Goal: Communication & Community: Share content

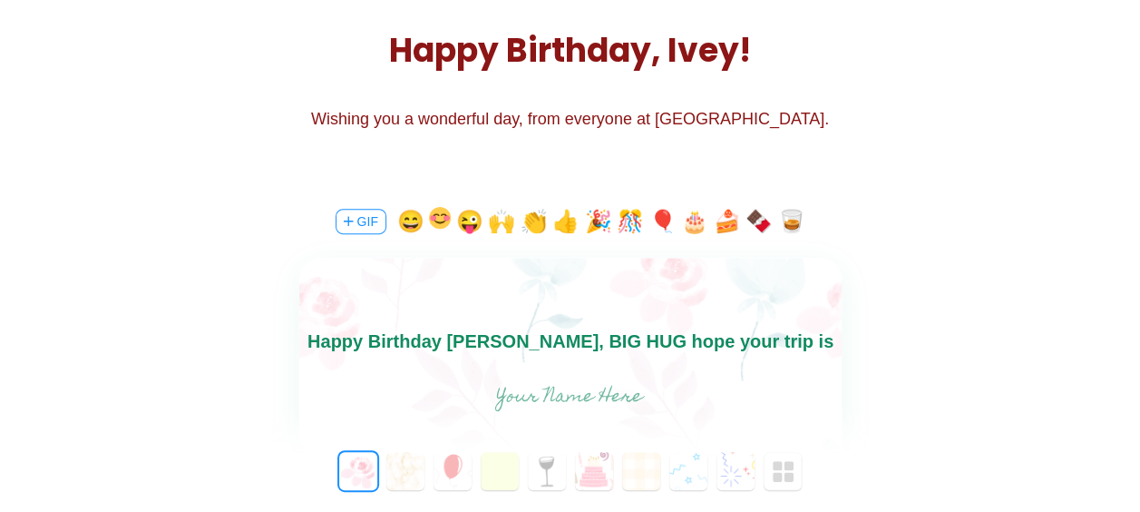
scroll to position [247, 0]
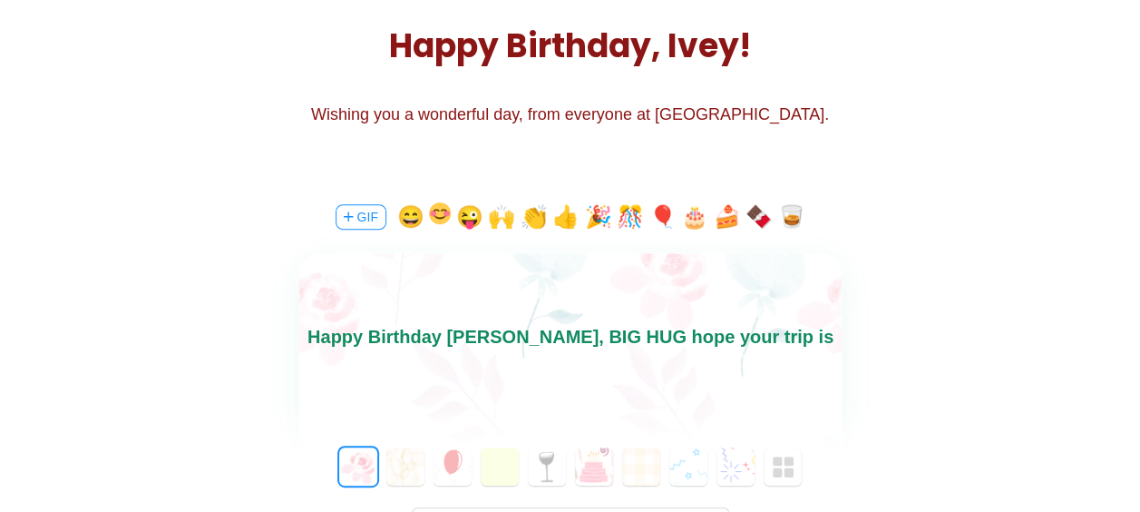
click at [573, 397] on input "text" at bounding box center [569, 393] width 407 height 36
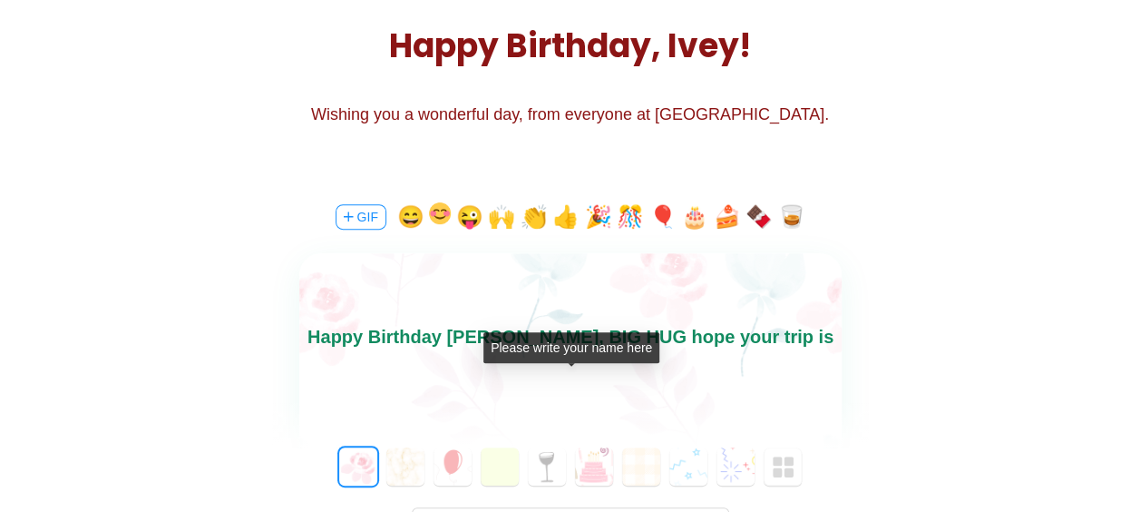
type input "c"
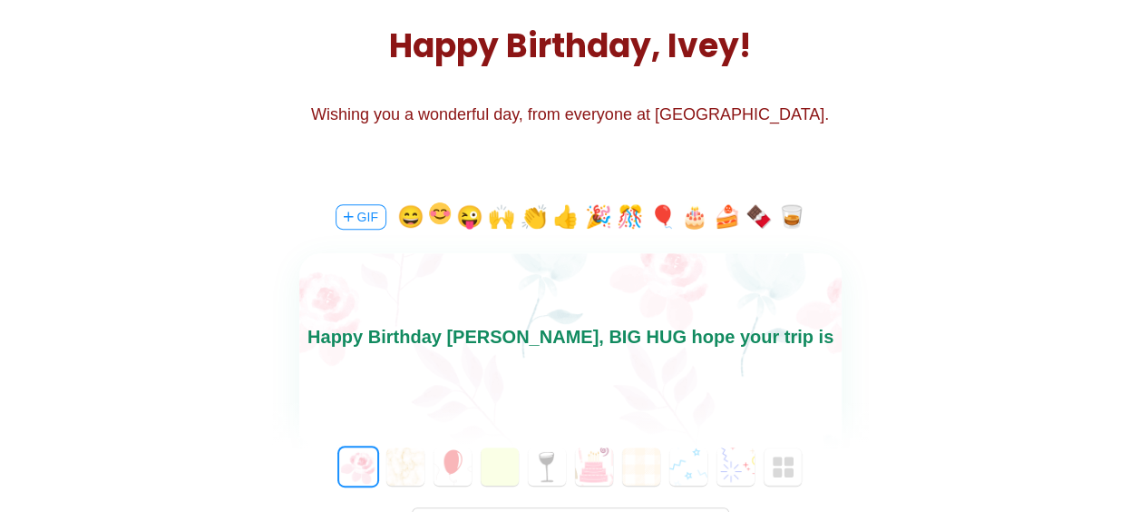
type input "c"
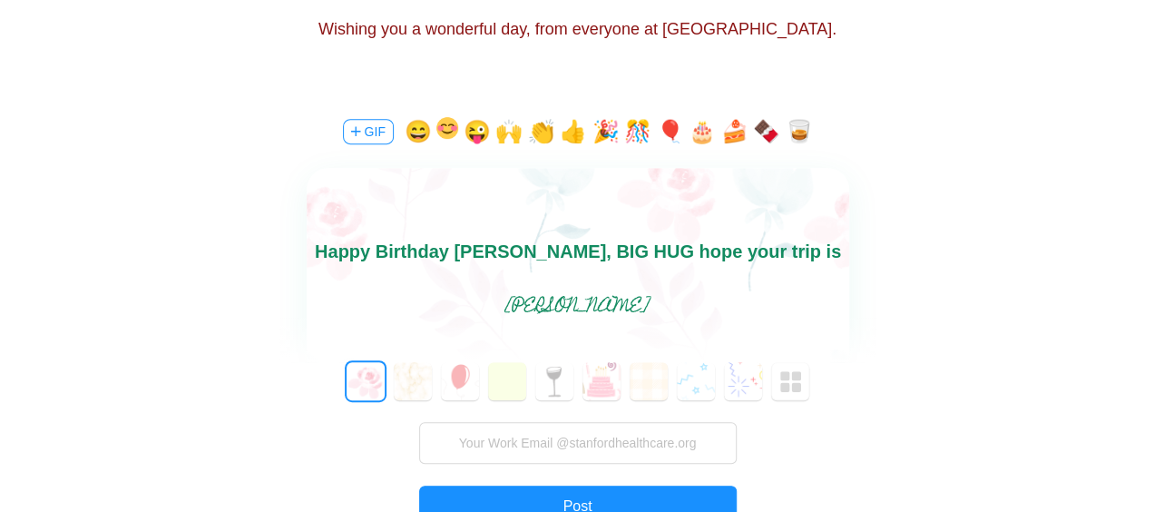
scroll to position [439, 0]
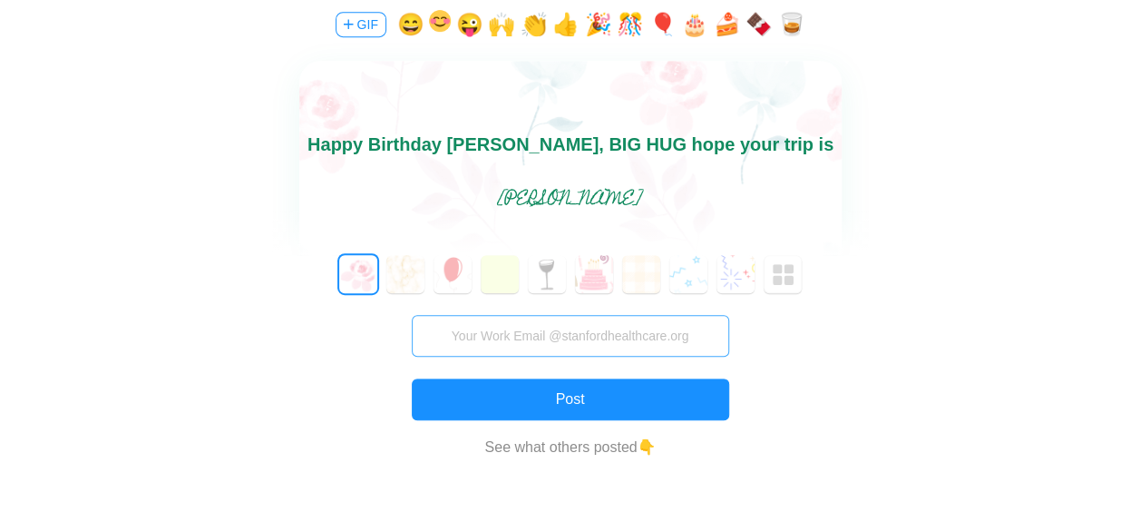
type input "[PERSON_NAME]"
click at [611, 337] on input "text" at bounding box center [570, 336] width 317 height 42
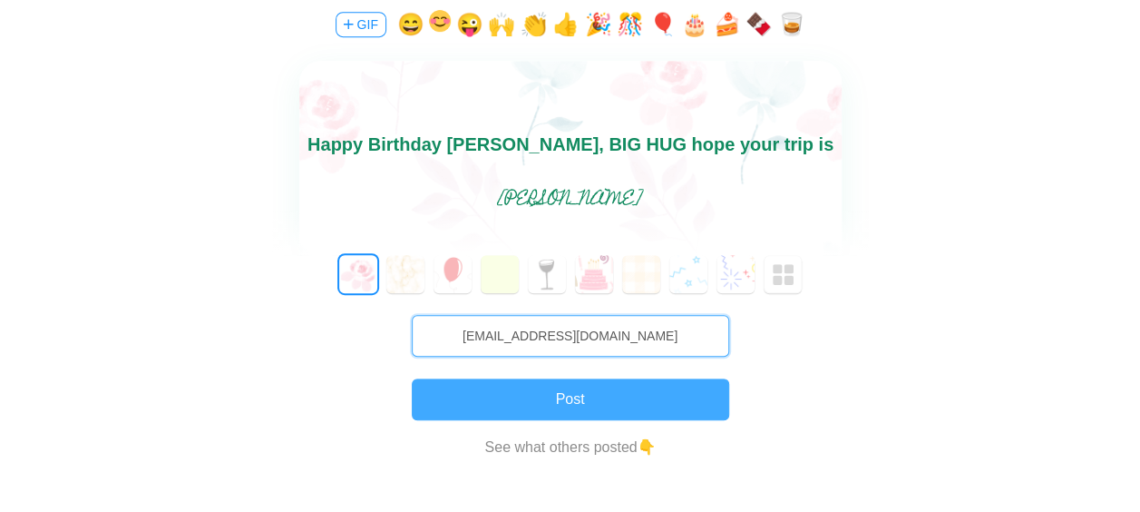
type input "[EMAIL_ADDRESS][DOMAIN_NAME]"
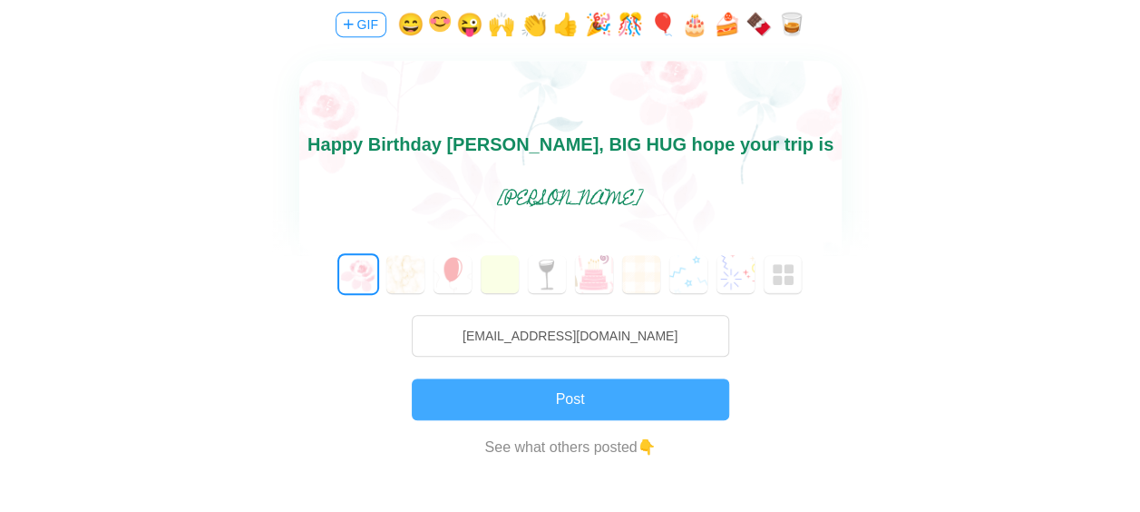
click at [613, 386] on button "Post" at bounding box center [570, 399] width 317 height 42
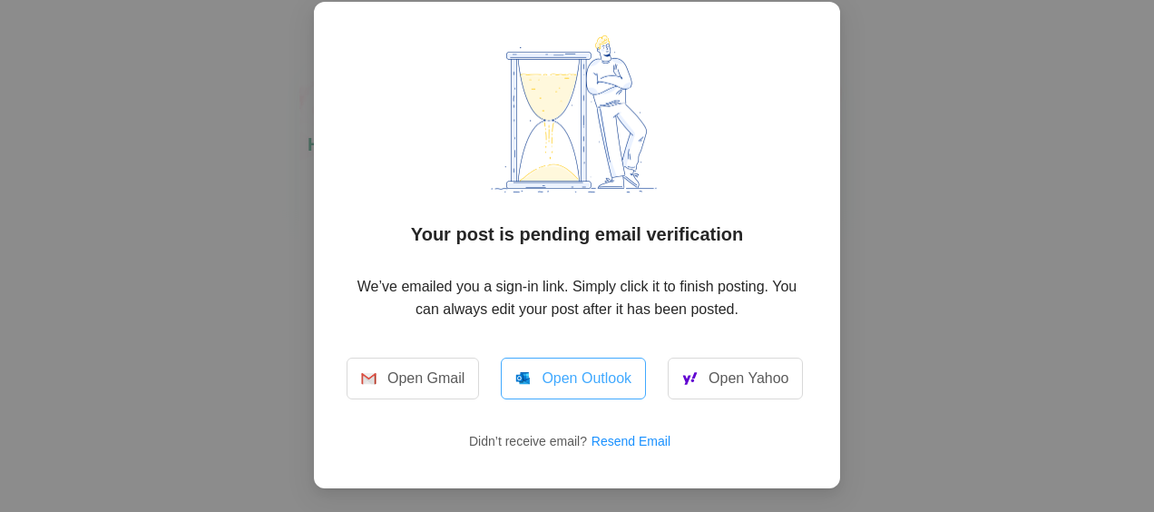
click at [556, 374] on link "Open Outlook" at bounding box center [573, 378] width 145 height 42
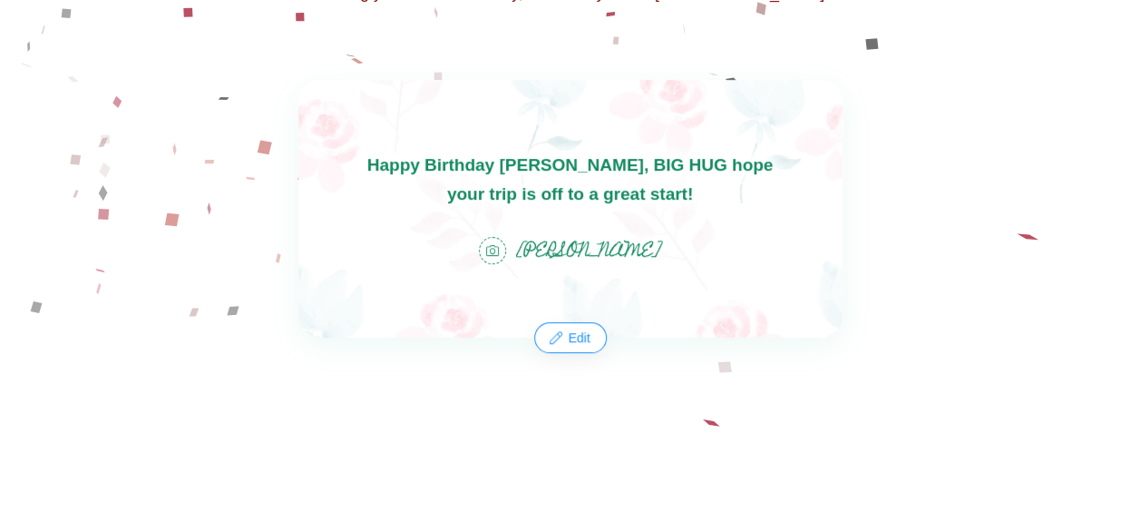
scroll to position [376, 0]
